Goal: Task Accomplishment & Management: Manage account settings

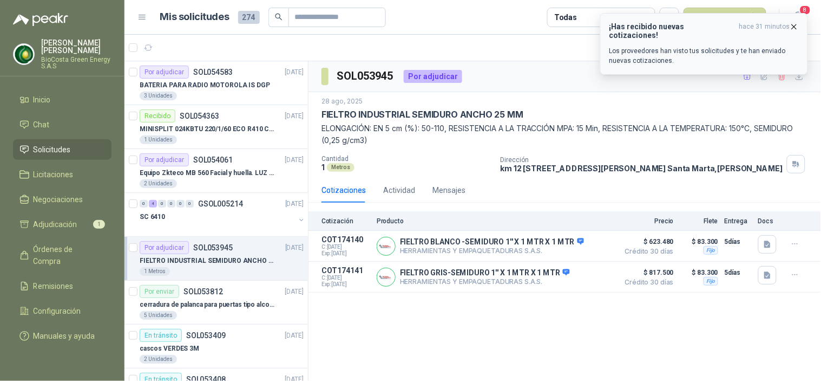
click at [671, 46] on p "Los proveedores han visto tus solicitudes y te han enviado nuevas cotizaciones." at bounding box center [703, 55] width 189 height 19
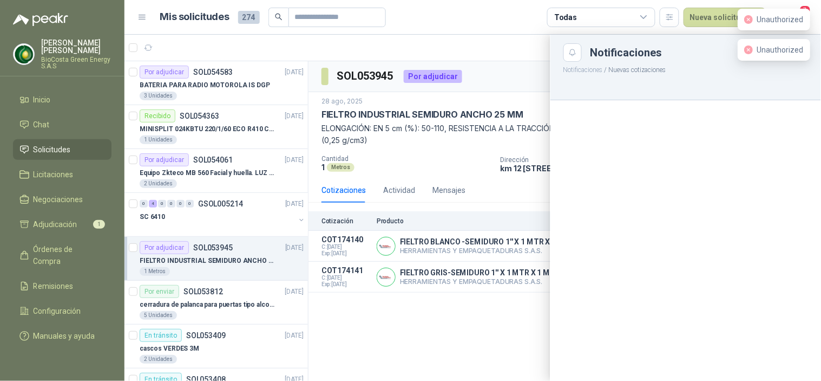
click at [145, 44] on div at bounding box center [472, 208] width 697 height 346
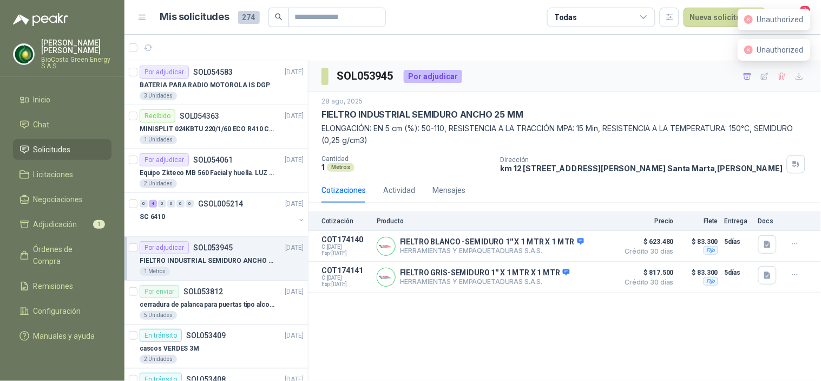
click at [145, 44] on icon "button" at bounding box center [148, 47] width 9 height 9
click at [150, 46] on icon "button" at bounding box center [148, 47] width 9 height 9
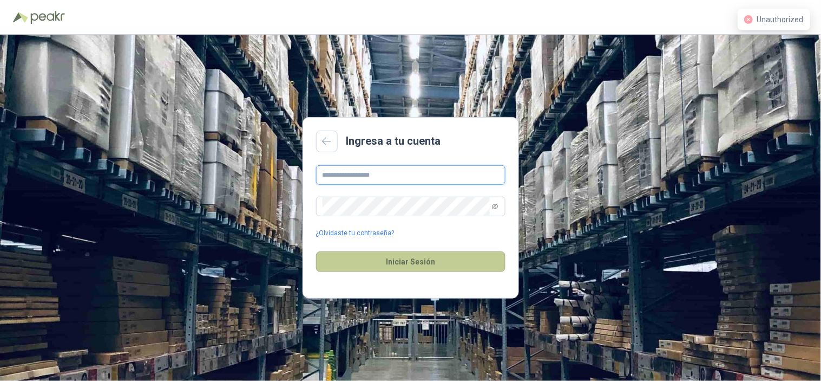
type input "**********"
click at [388, 259] on button "Iniciar Sesión" at bounding box center [410, 261] width 189 height 21
